Goal: Navigation & Orientation: Find specific page/section

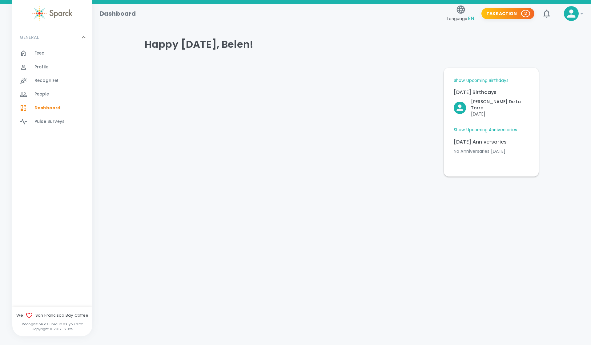
click at [480, 81] on link "Show Upcoming Birthdays" at bounding box center [481, 81] width 55 height 6
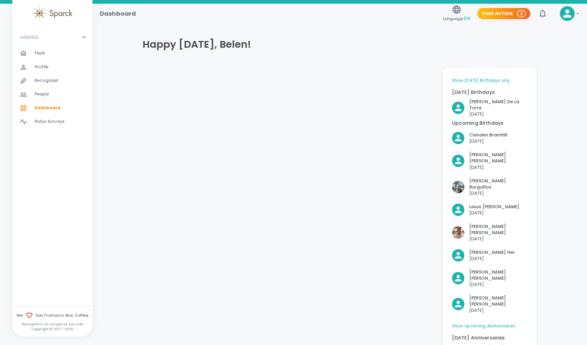
click at [50, 50] on div "Feed 0" at bounding box center [63, 53] width 58 height 9
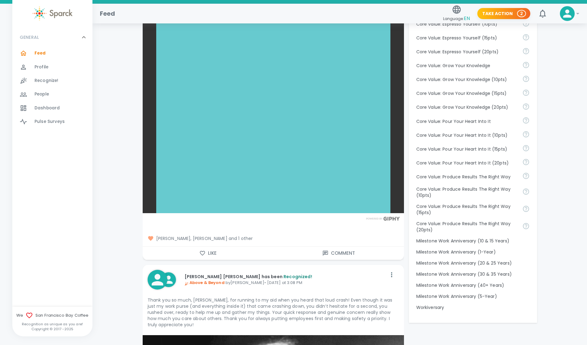
scroll to position [454, 0]
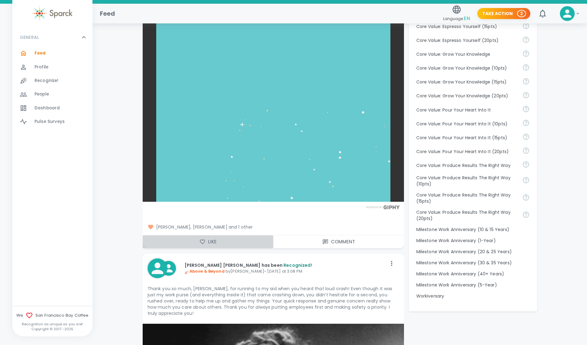
click at [202, 243] on icon "button" at bounding box center [202, 242] width 6 height 6
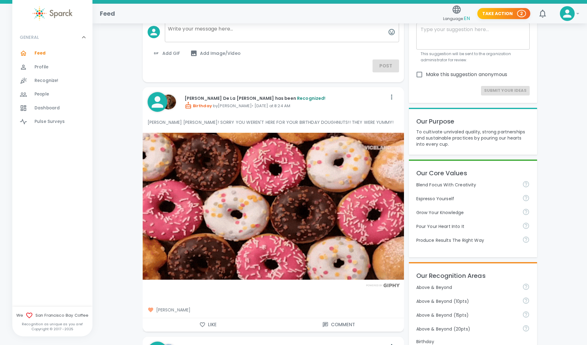
scroll to position [0, 0]
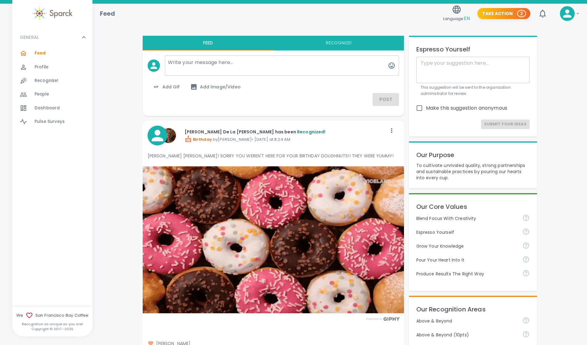
click at [586, 10] on div "Feed Language: EN Take Action 2 0 !" at bounding box center [339, 14] width 494 height 20
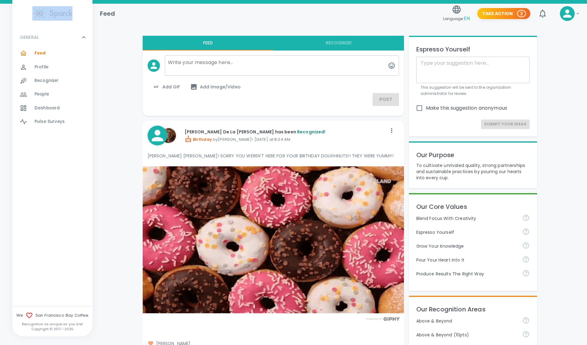
click at [586, 10] on div "Feed Language: EN Take Action 2 0 !" at bounding box center [339, 14] width 494 height 20
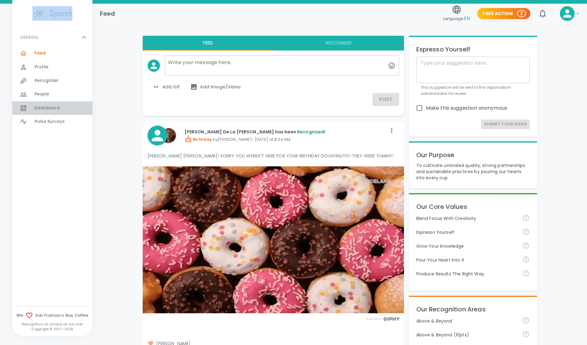
click at [46, 105] on span "Dashboard" at bounding box center [46, 108] width 25 height 6
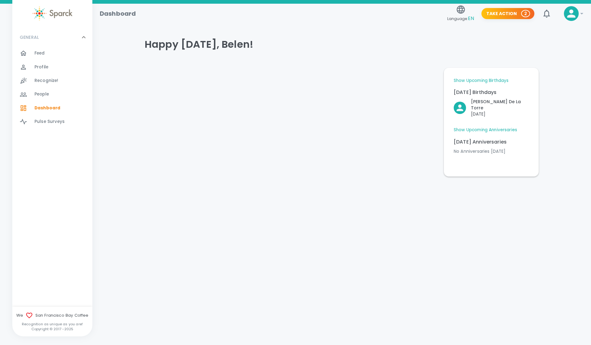
click at [482, 127] on link "Show Upcoming Anniversaries" at bounding box center [485, 130] width 63 height 6
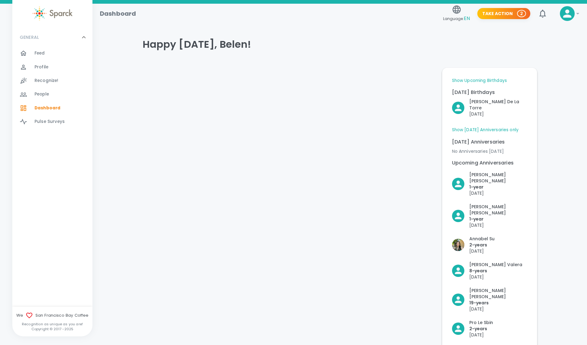
drag, startPoint x: 585, startPoint y: 125, endPoint x: 591, endPoint y: 151, distance: 26.5
click at [587, 151] on html "Skip Navigation Dashboard Language: EN Take Action 2 ! GENERAL 0 Feed 0 Profile…" at bounding box center [293, 339] width 587 height 678
click at [570, 145] on div "Happy [DATE], Belen! Show Upcoming Birthdays [DATE] Birthdays [PERSON_NAME] De …" at bounding box center [339, 338] width 479 height 615
click at [472, 80] on link "Show Upcoming Birthdays" at bounding box center [479, 81] width 55 height 6
